Goal: Information Seeking & Learning: Check status

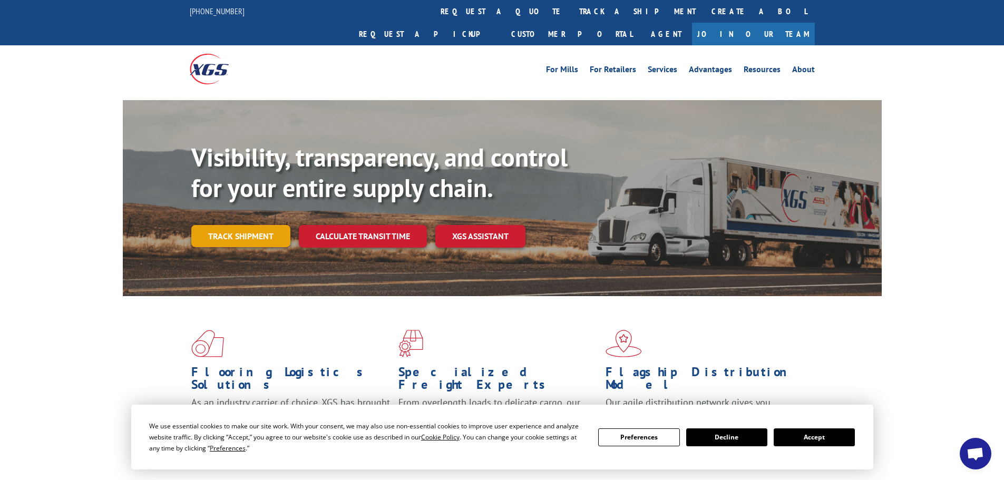
click at [258, 225] on link "Track shipment" at bounding box center [240, 236] width 99 height 22
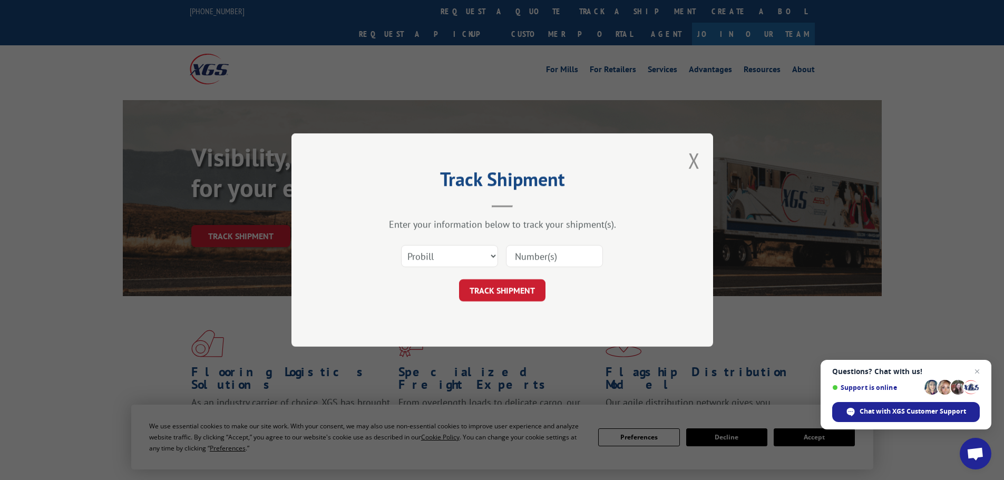
paste input "52507851"
type input "52507851"
click at [489, 297] on button "TRACK SHIPMENT" at bounding box center [502, 290] width 86 height 22
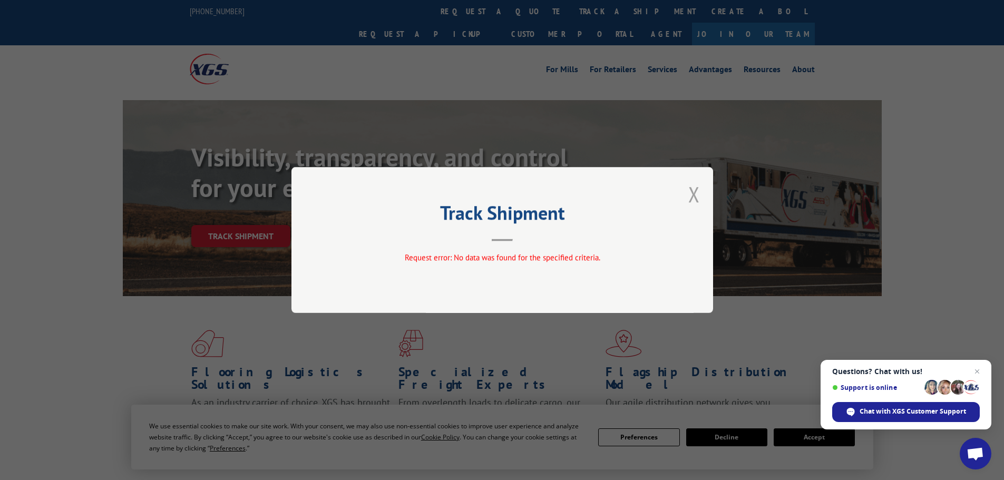
click at [695, 197] on button "Close modal" at bounding box center [694, 194] width 12 height 28
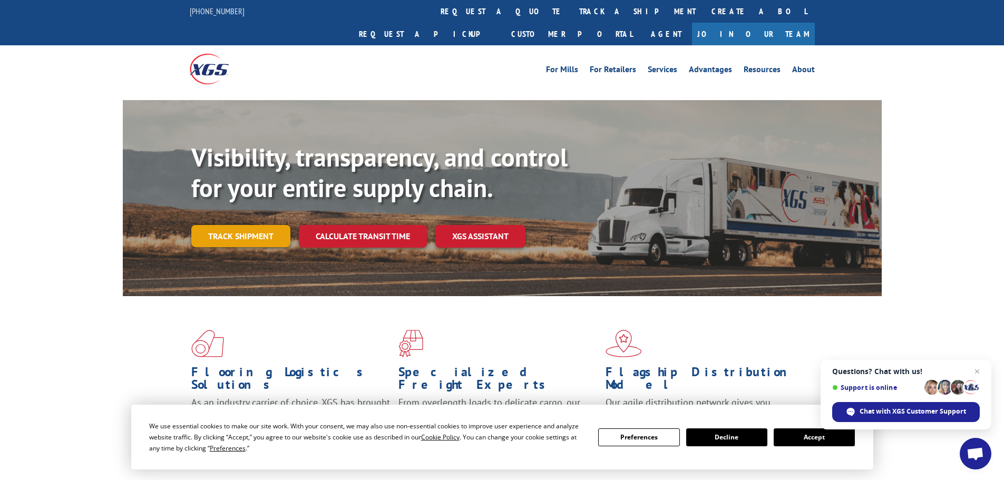
click at [225, 225] on link "Track shipment" at bounding box center [240, 236] width 99 height 22
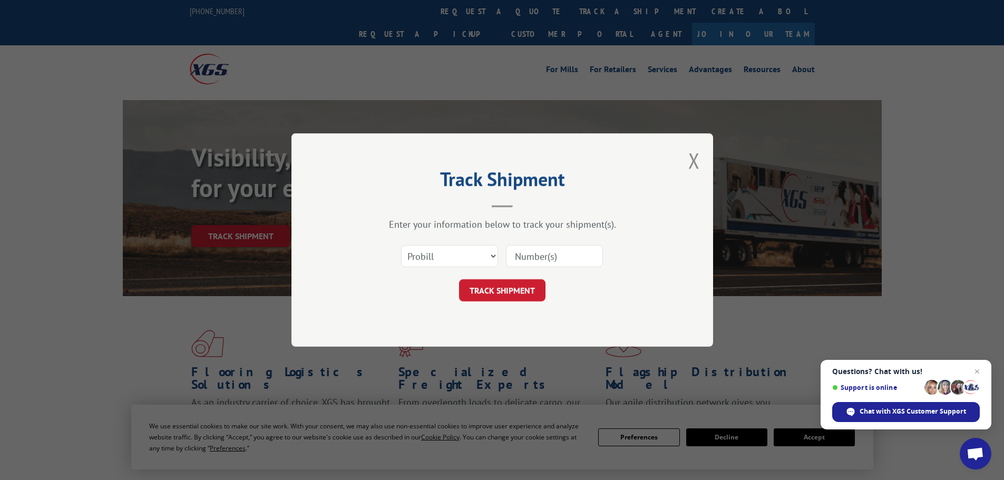
paste input "52506805"
type input "52506805"
click at [507, 292] on button "TRACK SHIPMENT" at bounding box center [502, 290] width 86 height 22
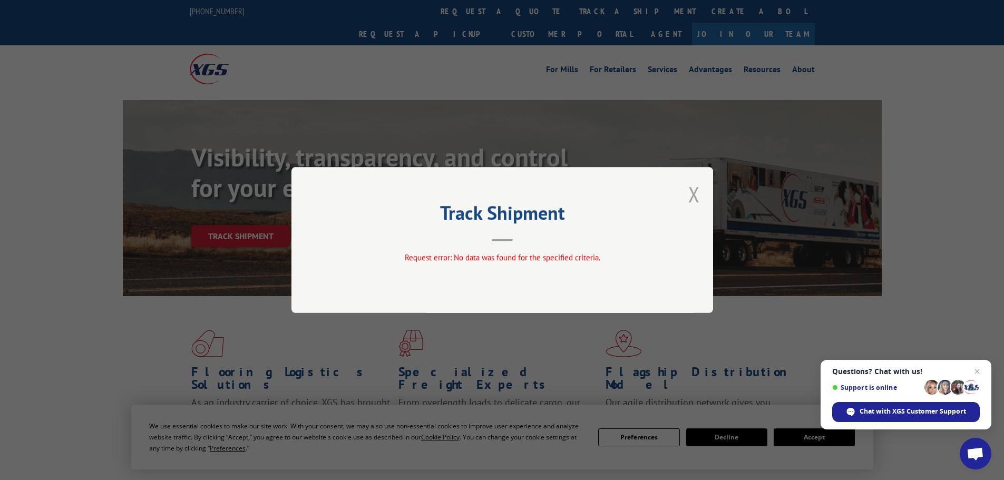
click at [696, 194] on button "Close modal" at bounding box center [694, 194] width 12 height 28
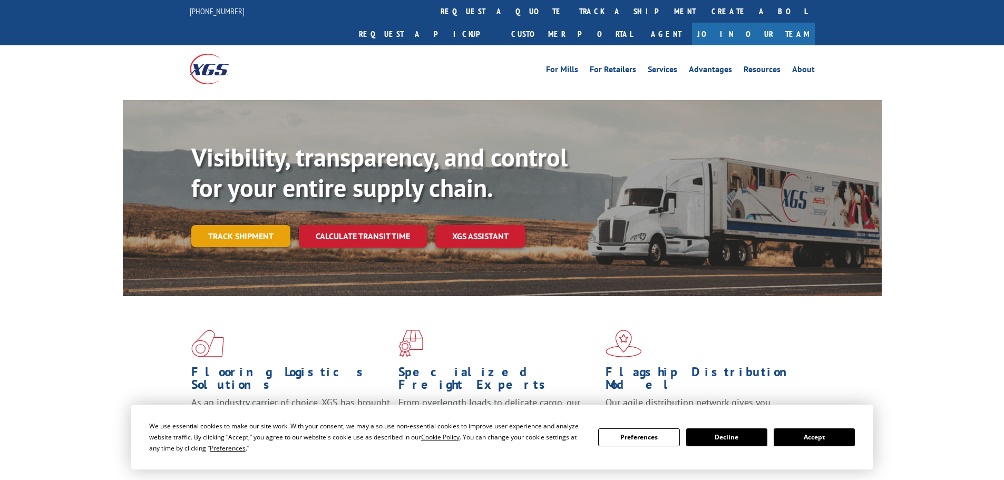
click at [252, 225] on link "Track shipment" at bounding box center [240, 236] width 99 height 22
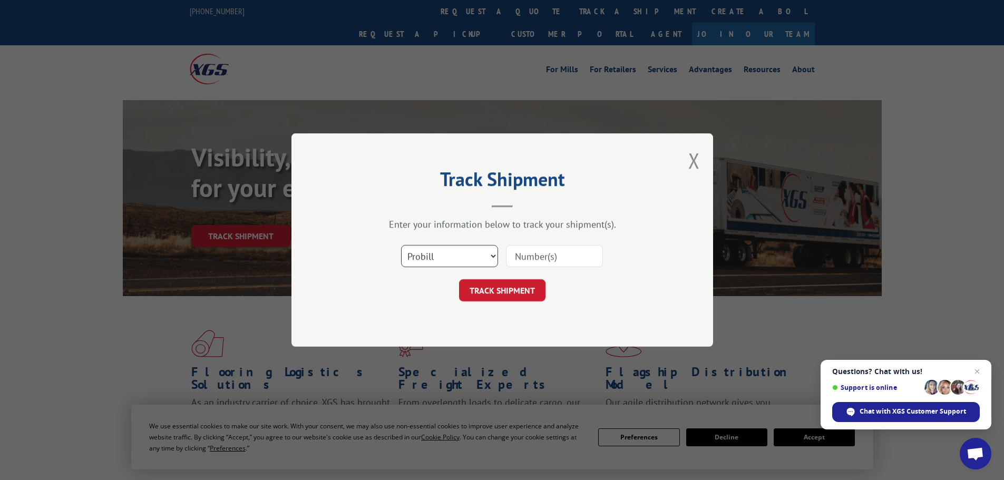
click at [490, 260] on select "Select category... Probill BOL PO" at bounding box center [449, 256] width 97 height 22
select select "po"
click at [401, 245] on select "Select category... Probill BOL PO" at bounding box center [449, 256] width 97 height 22
paste input "52507851"
type input "52507851"
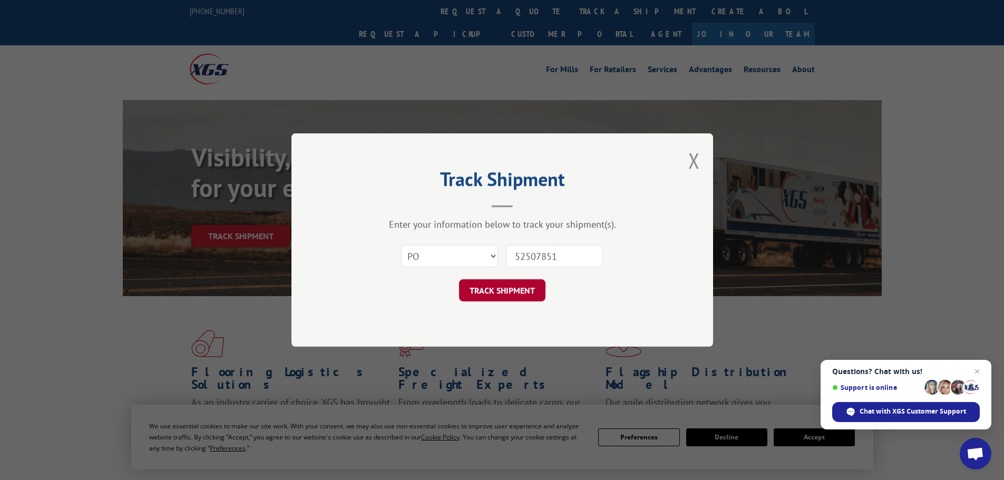
click at [512, 288] on button "TRACK SHIPMENT" at bounding box center [502, 290] width 86 height 22
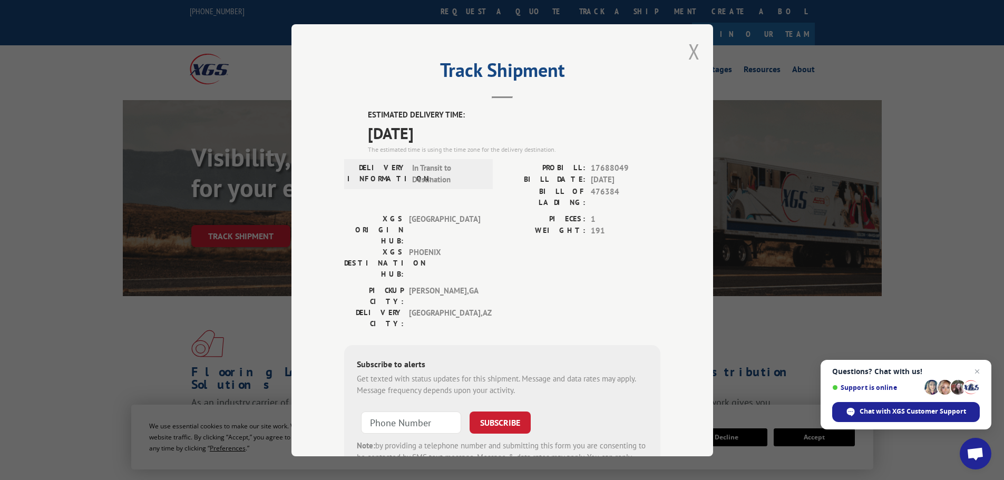
click at [692, 46] on button "Close modal" at bounding box center [694, 51] width 12 height 28
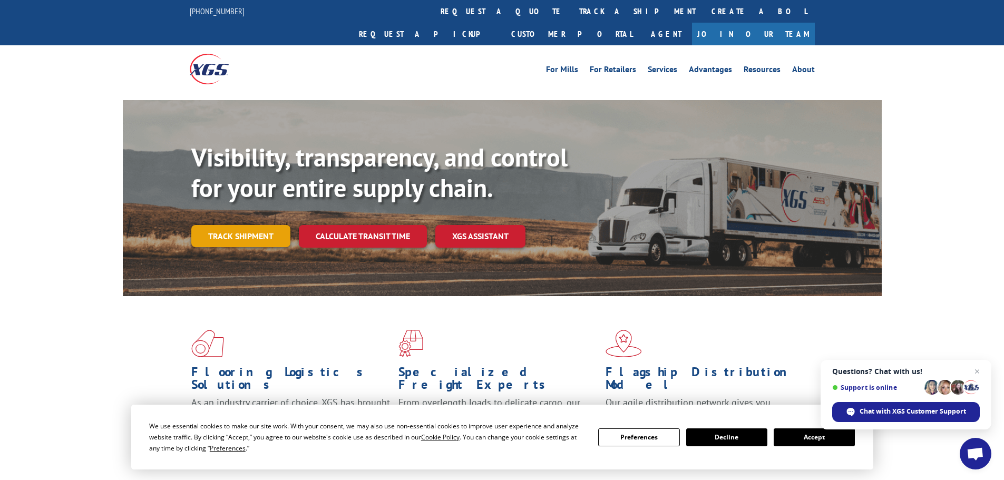
click at [228, 225] on link "Track shipment" at bounding box center [240, 236] width 99 height 22
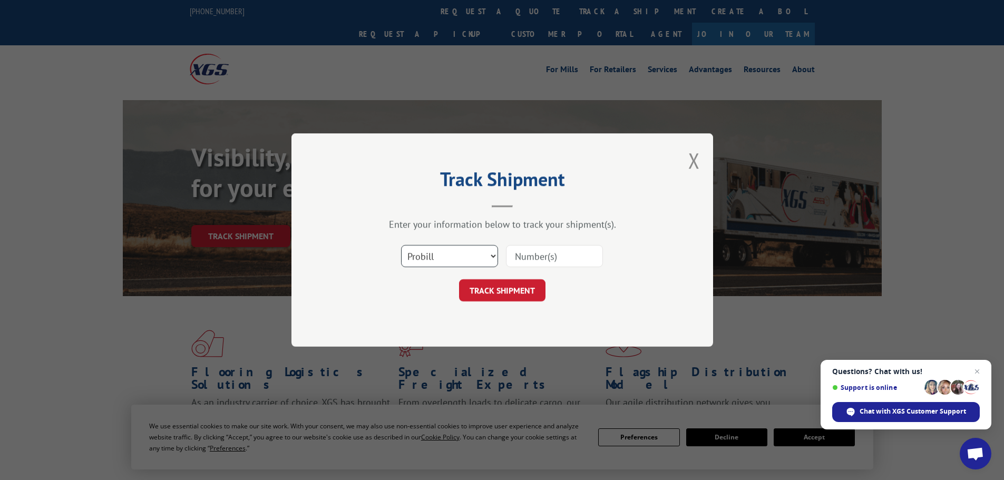
click at [438, 258] on select "Select category... Probill BOL PO" at bounding box center [449, 256] width 97 height 22
click at [401, 245] on select "Select category... Probill BOL PO" at bounding box center [449, 256] width 97 height 22
click at [449, 258] on select "Select category... Probill BOL PO" at bounding box center [449, 256] width 97 height 22
select select "po"
click at [401, 245] on select "Select category... Probill BOL PO" at bounding box center [449, 256] width 97 height 22
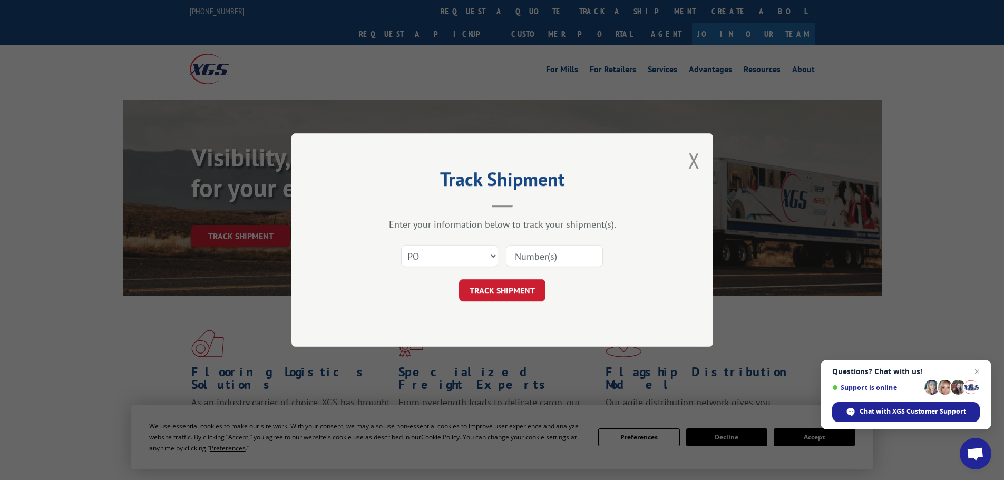
paste input "52506805"
type input "52506805"
click at [502, 280] on button "TRACK SHIPMENT" at bounding box center [502, 290] width 86 height 22
